Goal: Task Accomplishment & Management: Manage account settings

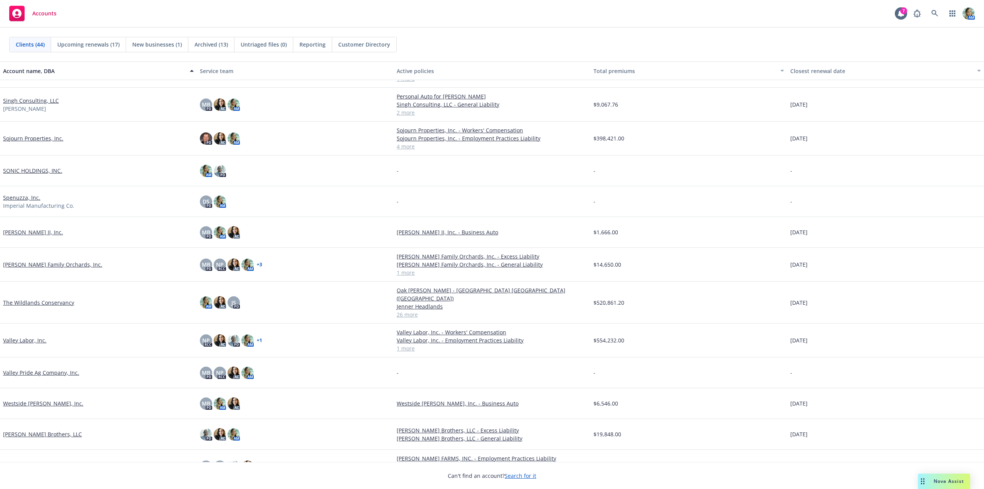
scroll to position [993, 0]
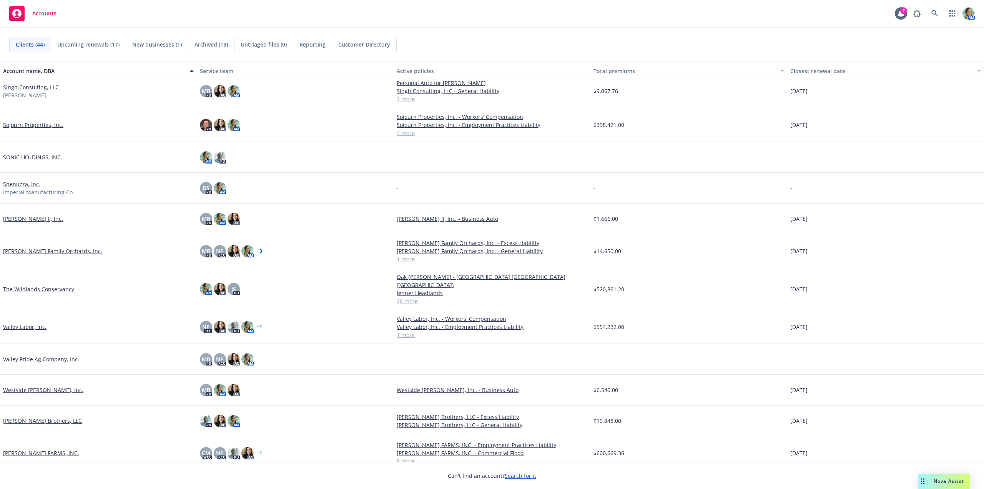
click at [70, 285] on link "The Wildlands Conservancy" at bounding box center [38, 289] width 71 height 8
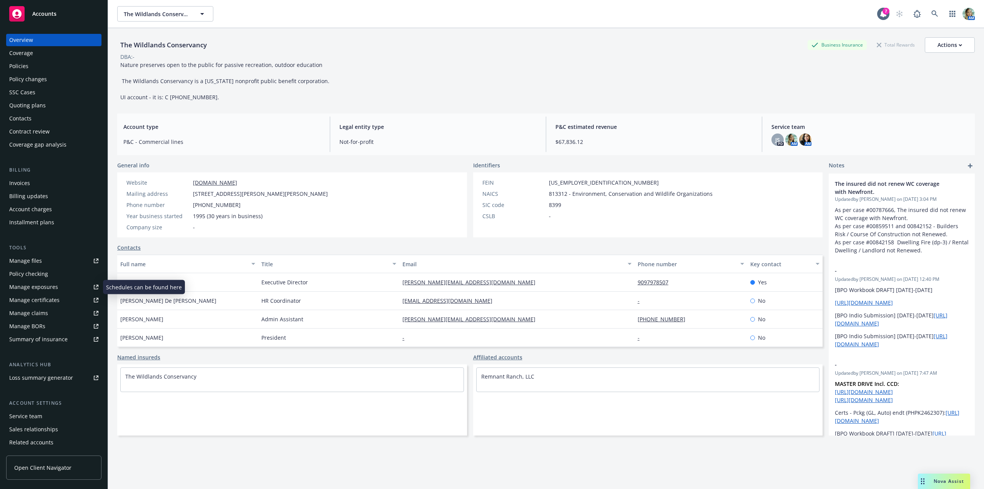
click at [44, 285] on div "Manage exposures" at bounding box center [33, 287] width 49 height 12
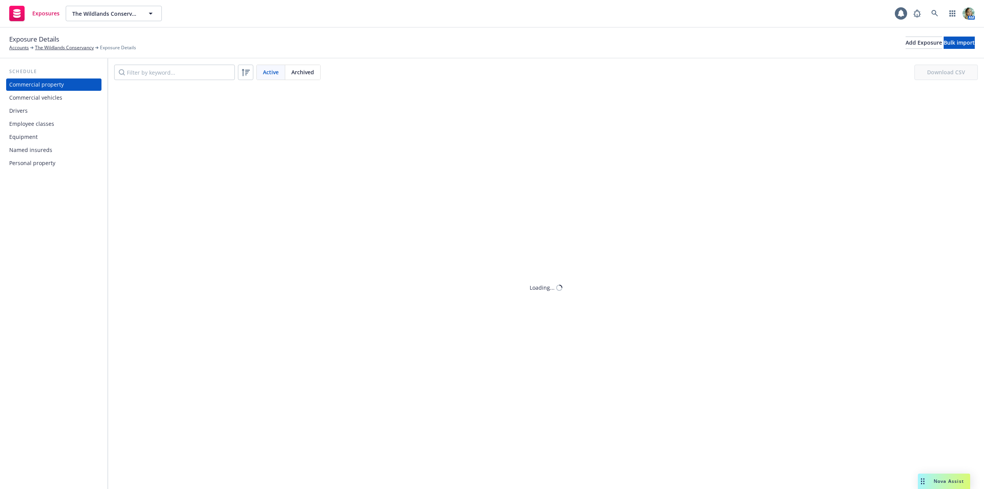
click at [38, 113] on div "Drivers" at bounding box center [53, 111] width 89 height 12
click at [166, 76] on input "Filter by keyword..." at bounding box center [174, 72] width 121 height 15
paste input "Leslie Pitsikos"
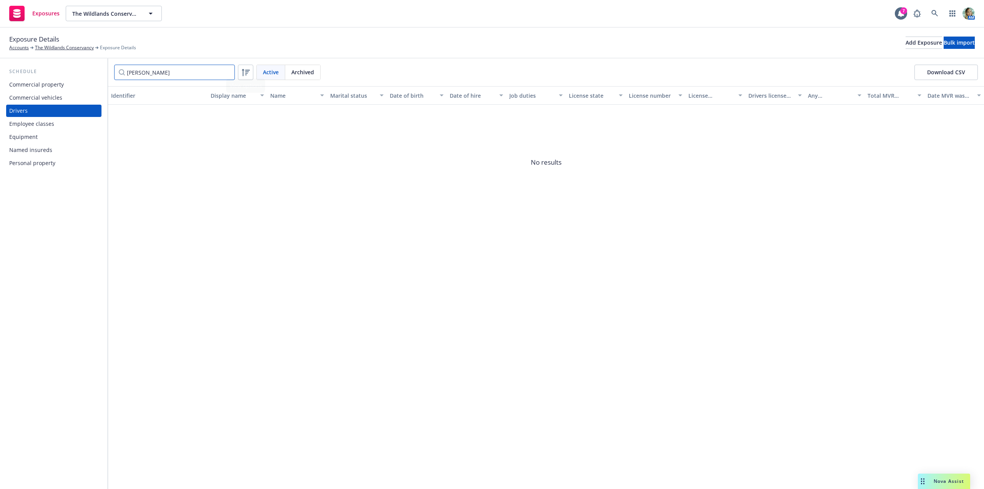
type input "Leslie Pitsikos"
click at [291, 75] on span "Archived" at bounding box center [302, 72] width 23 height 8
drag, startPoint x: 179, startPoint y: 114, endPoint x: 150, endPoint y: 115, distance: 29.2
click at [150, 115] on span "Leslie Pitsikos Y6287091" at bounding box center [146, 116] width 70 height 8
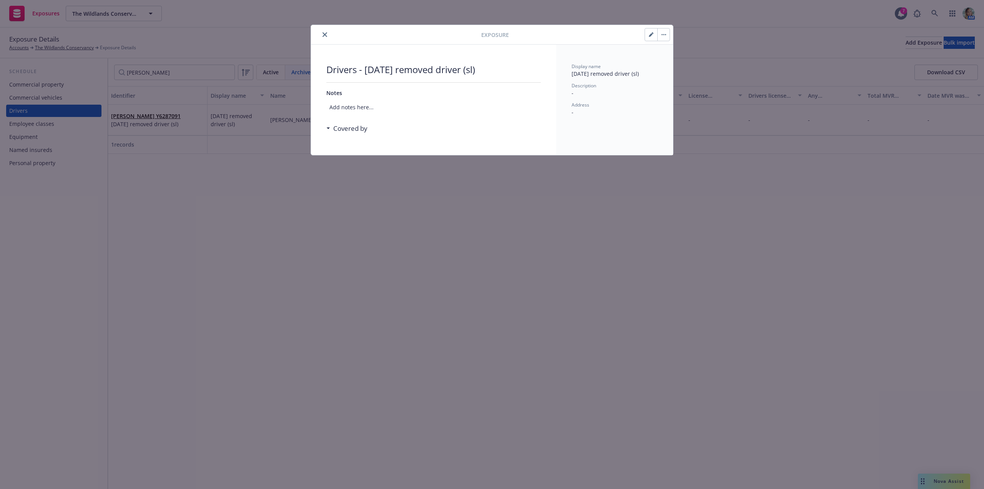
click at [650, 38] on button "button" at bounding box center [651, 34] width 12 height 12
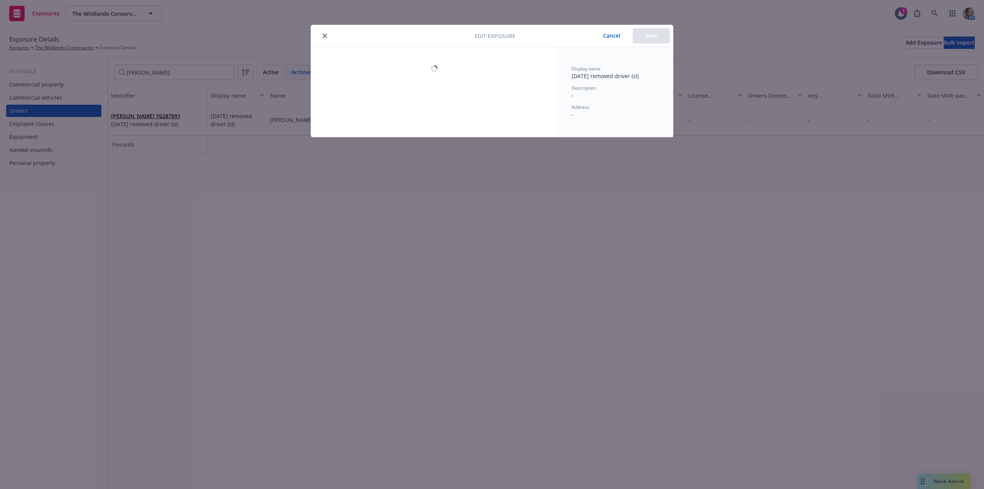
select select "CA"
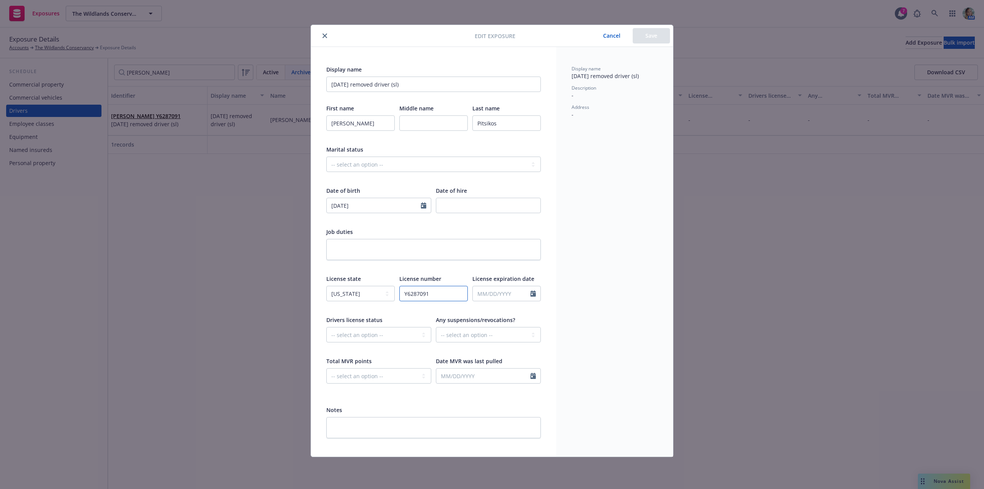
drag, startPoint x: 417, startPoint y: 293, endPoint x: 383, endPoint y: 293, distance: 34.2
click at [397, 294] on div "License state -- select an option -- Alaska Alabama Arkansas American Samoa Ari…" at bounding box center [433, 292] width 214 height 37
click at [322, 37] on button "close" at bounding box center [324, 35] width 9 height 9
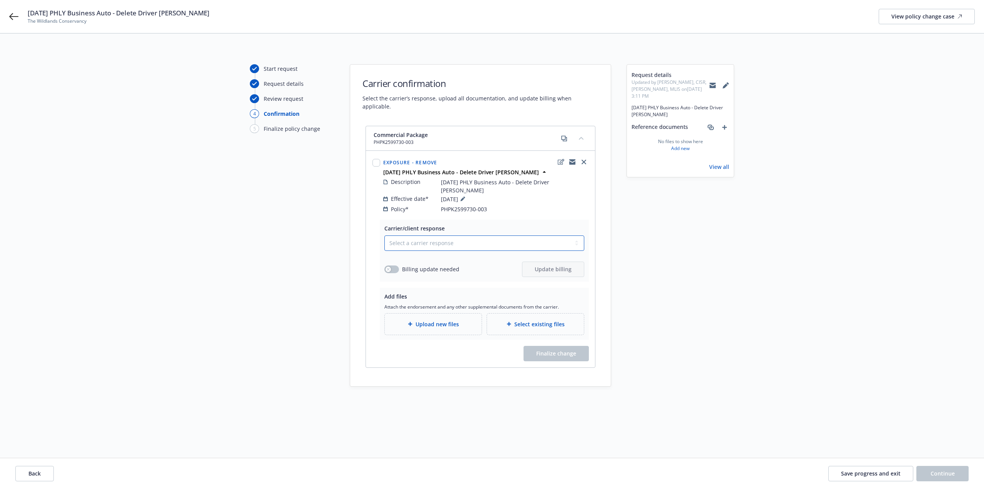
drag, startPoint x: 483, startPoint y: 233, endPoint x: 479, endPoint y: 231, distance: 4.8
click at [483, 235] on select "Select a carrier response Accepted Accepted with revision No endorsement needed…" at bounding box center [484, 242] width 200 height 15
select select "NO_ENDORSEMENT_NEEDED"
click at [384, 235] on select "Select a carrier response Accepted Accepted with revision No endorsement needed…" at bounding box center [484, 242] width 200 height 15
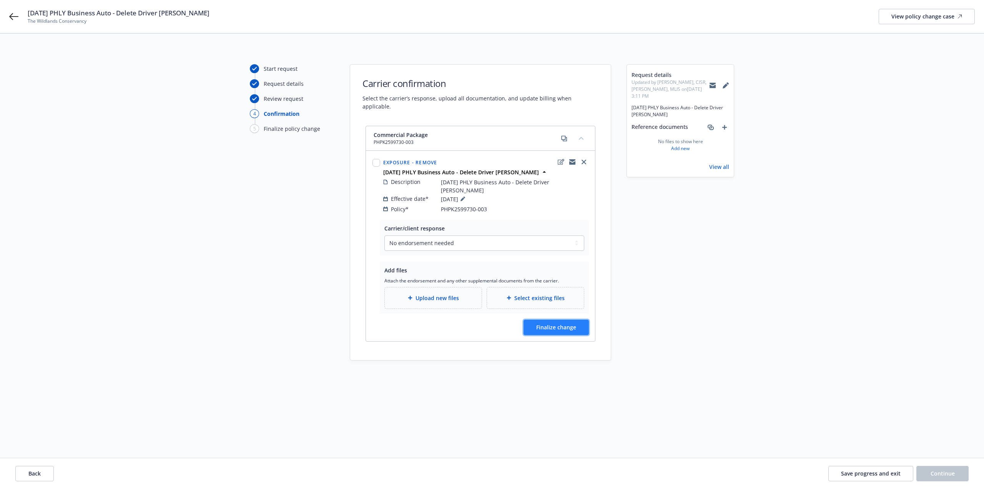
click at [557, 323] on span "Finalize change" at bounding box center [556, 326] width 40 height 7
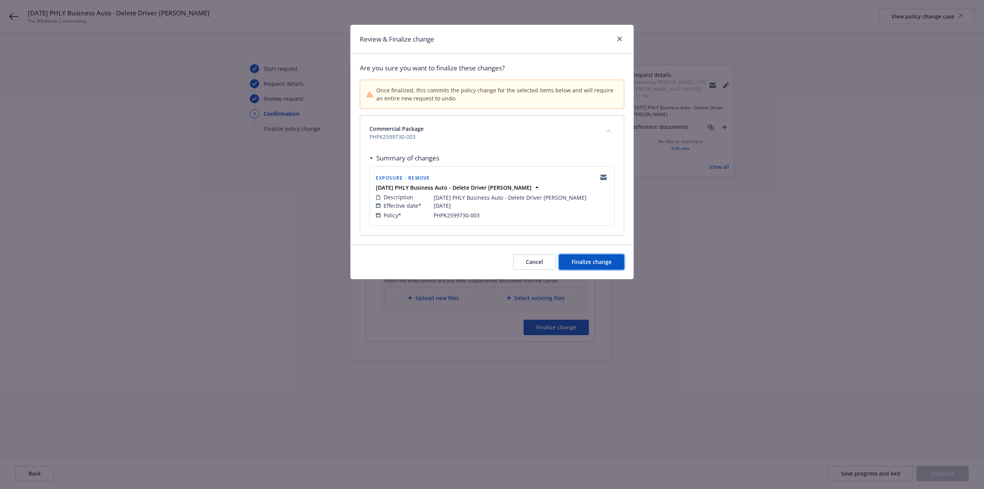
drag, startPoint x: 601, startPoint y: 265, endPoint x: 637, endPoint y: 274, distance: 37.3
click at [608, 264] on span "Finalize change" at bounding box center [592, 261] width 40 height 7
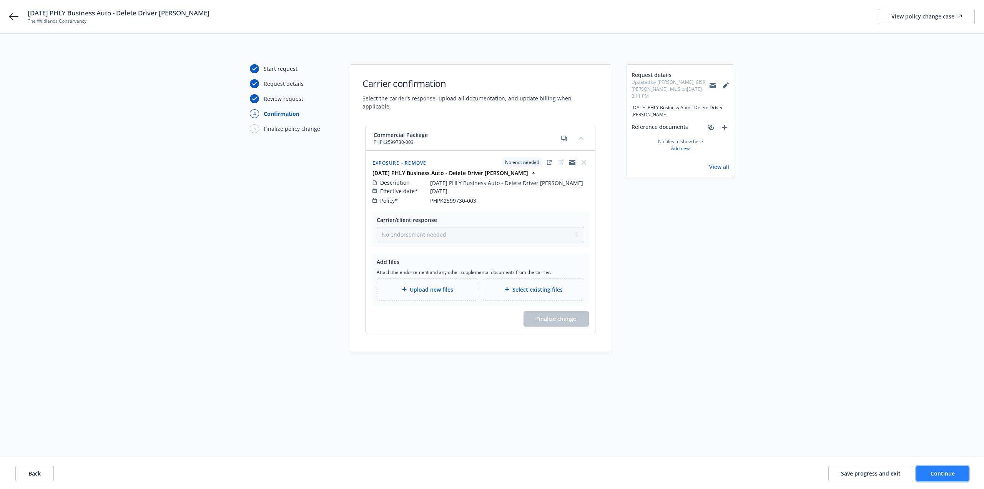
click at [955, 468] on button "Continue" at bounding box center [942, 472] width 52 height 15
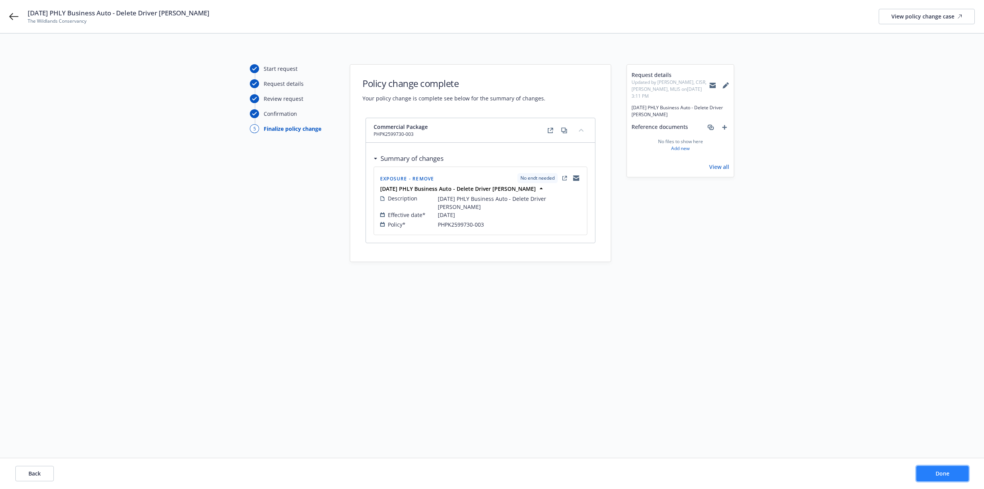
click at [955, 472] on button "Done" at bounding box center [942, 472] width 52 height 15
